Goal: Find contact information: Find contact information

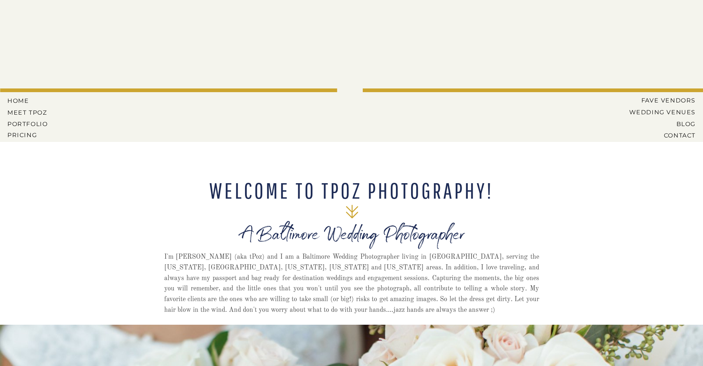
scroll to position [631, 0]
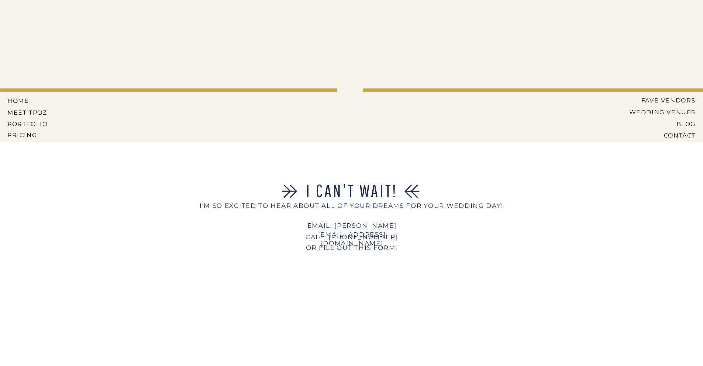
scroll to position [301, 0]
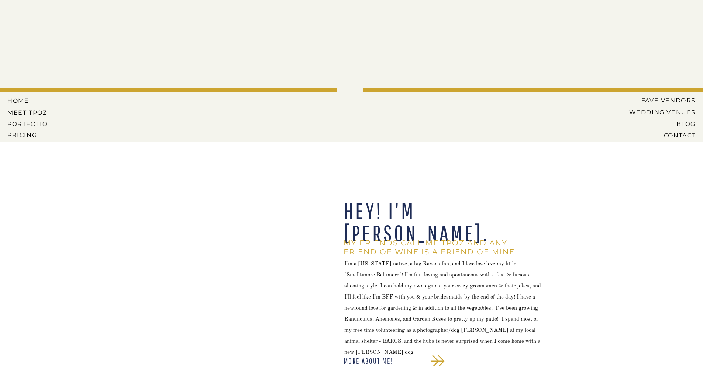
scroll to position [1105, 0]
